Goal: Task Accomplishment & Management: Manage account settings

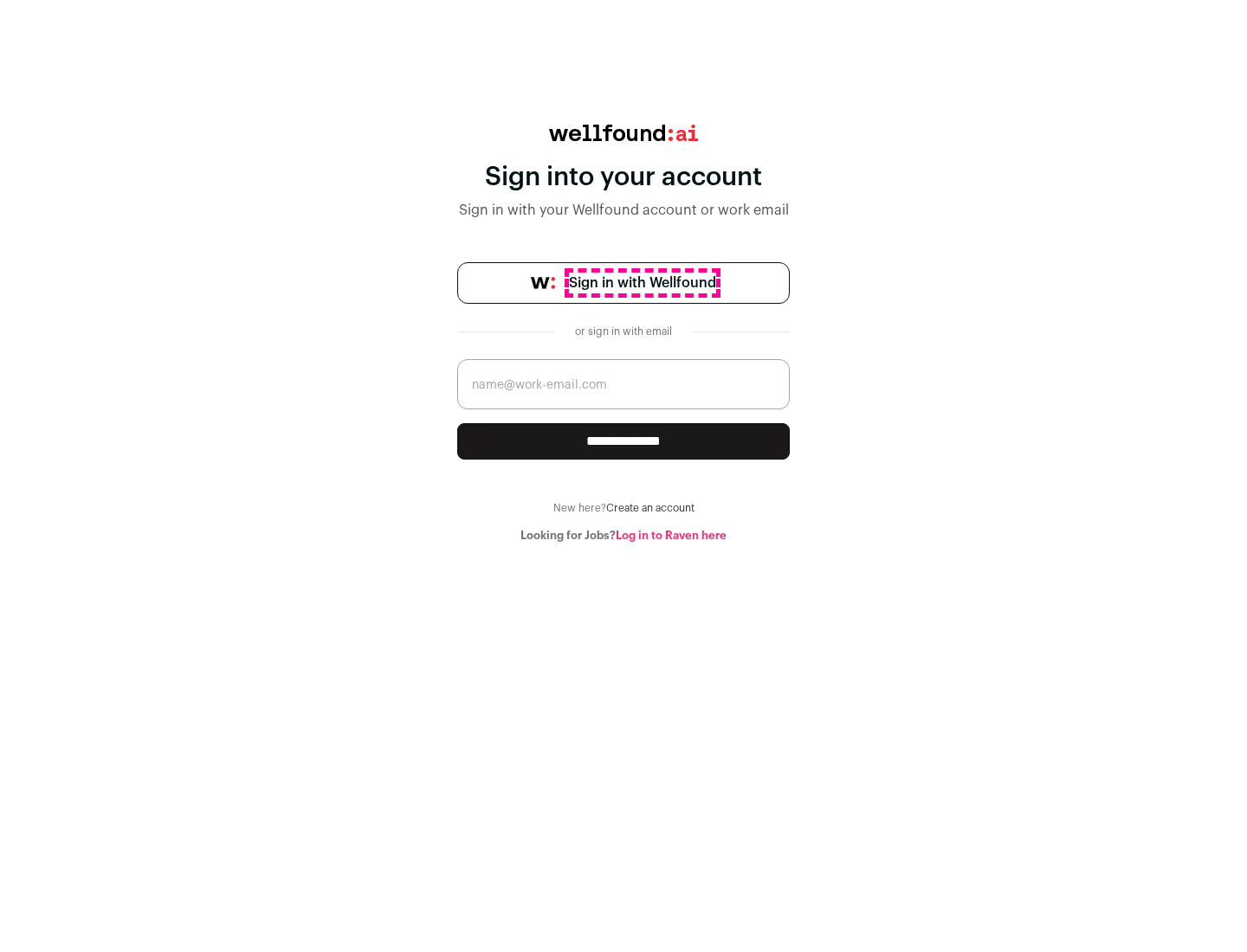
click at [642, 283] on span "Sign in with Wellfound" at bounding box center [642, 283] width 147 height 21
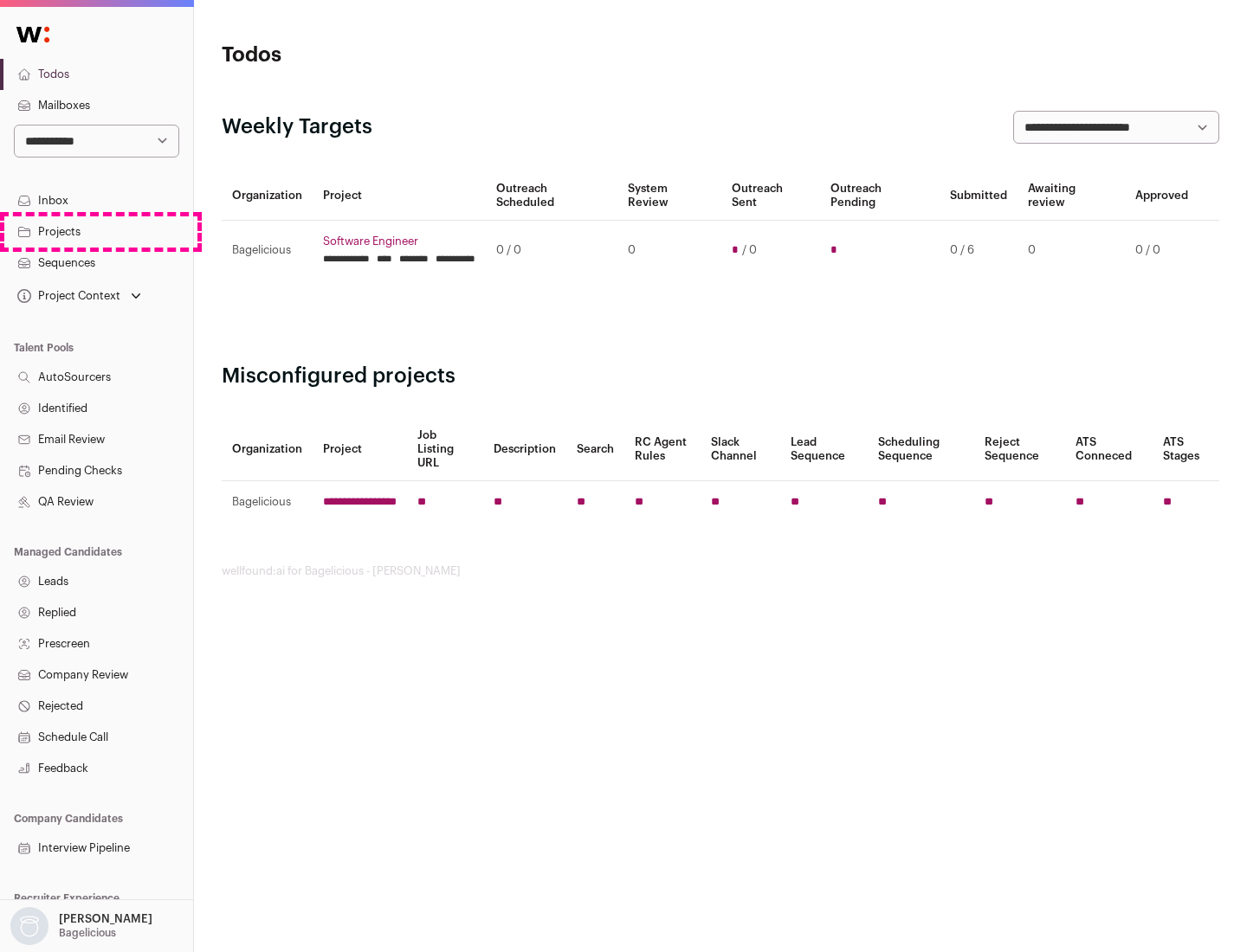
click at [96, 232] on link "Projects" at bounding box center [97, 233] width 193 height 32
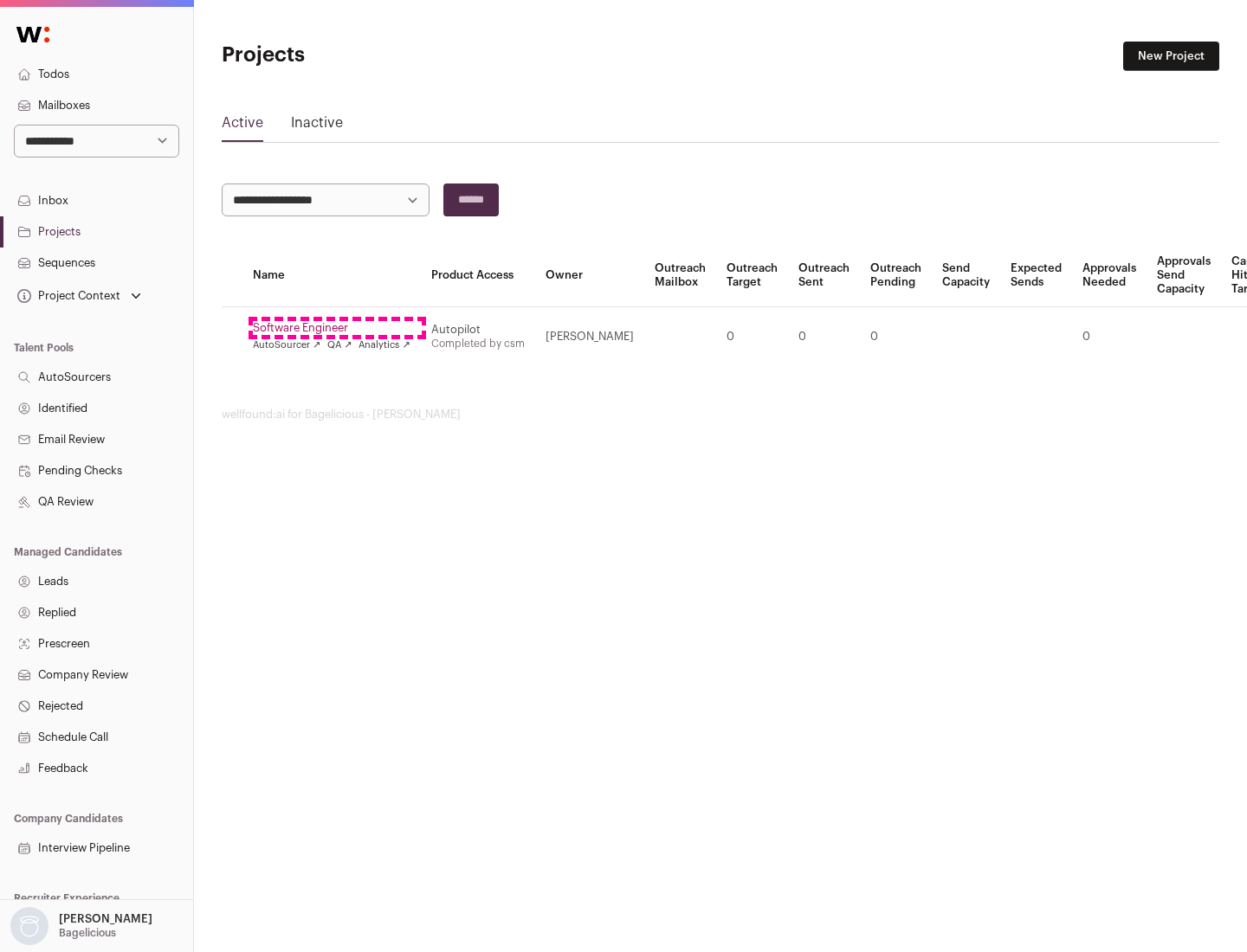
click at [337, 328] on link "Software Engineer" at bounding box center [331, 328] width 158 height 14
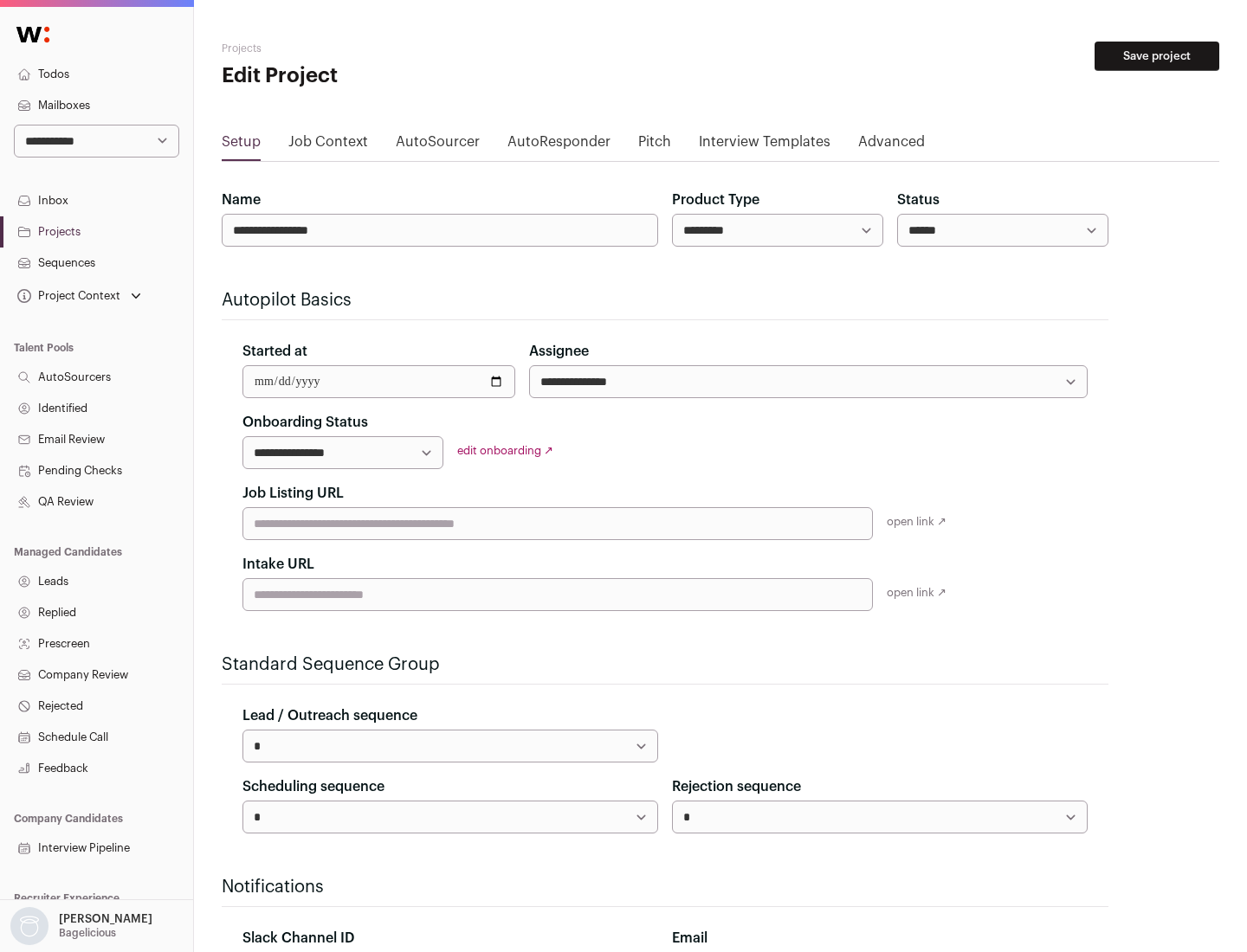
click at [1156, 56] on button "Save project" at bounding box center [1156, 56] width 124 height 30
